Goal: Use online tool/utility

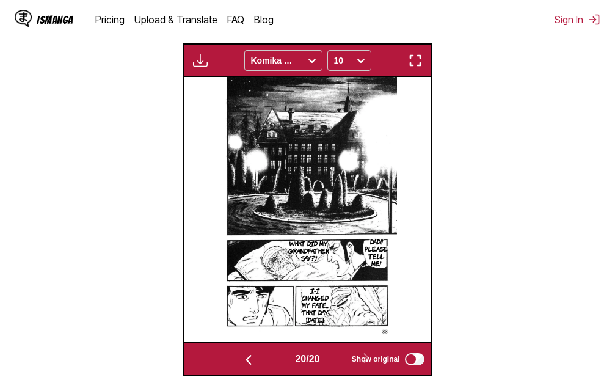
scroll to position [295, 0]
